Goal: Navigation & Orientation: Find specific page/section

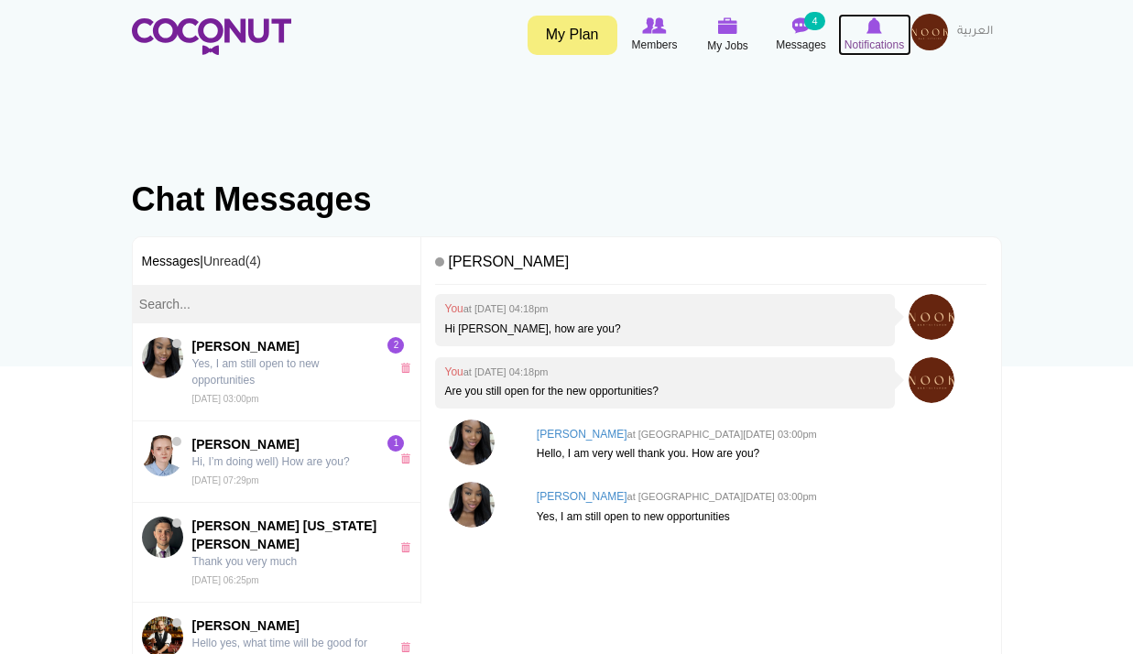
click at [882, 28] on icon at bounding box center [875, 26] width 70 height 20
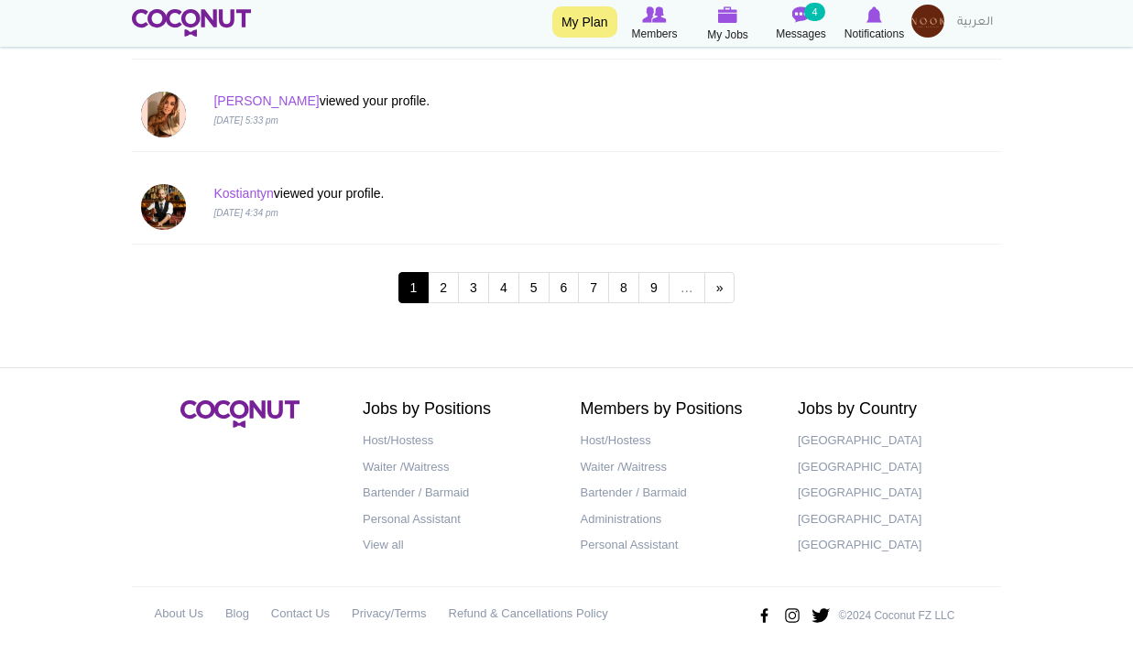
scroll to position [1936, 0]
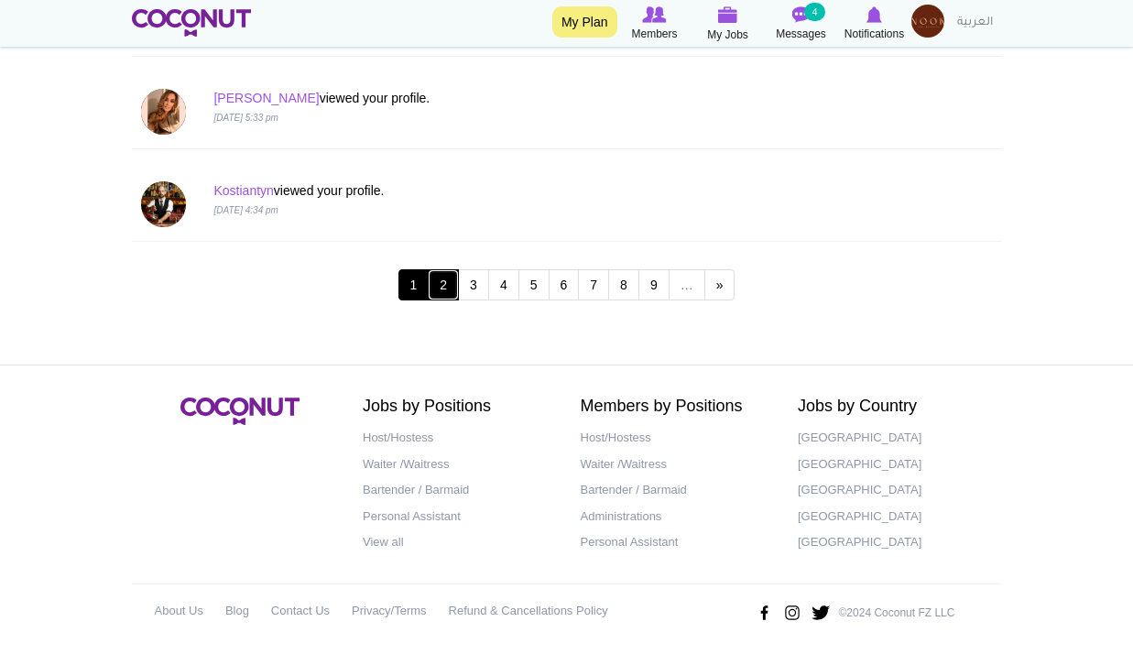
click at [449, 287] on link "2" at bounding box center [443, 284] width 31 height 31
